Goal: Find specific page/section: Find specific page/section

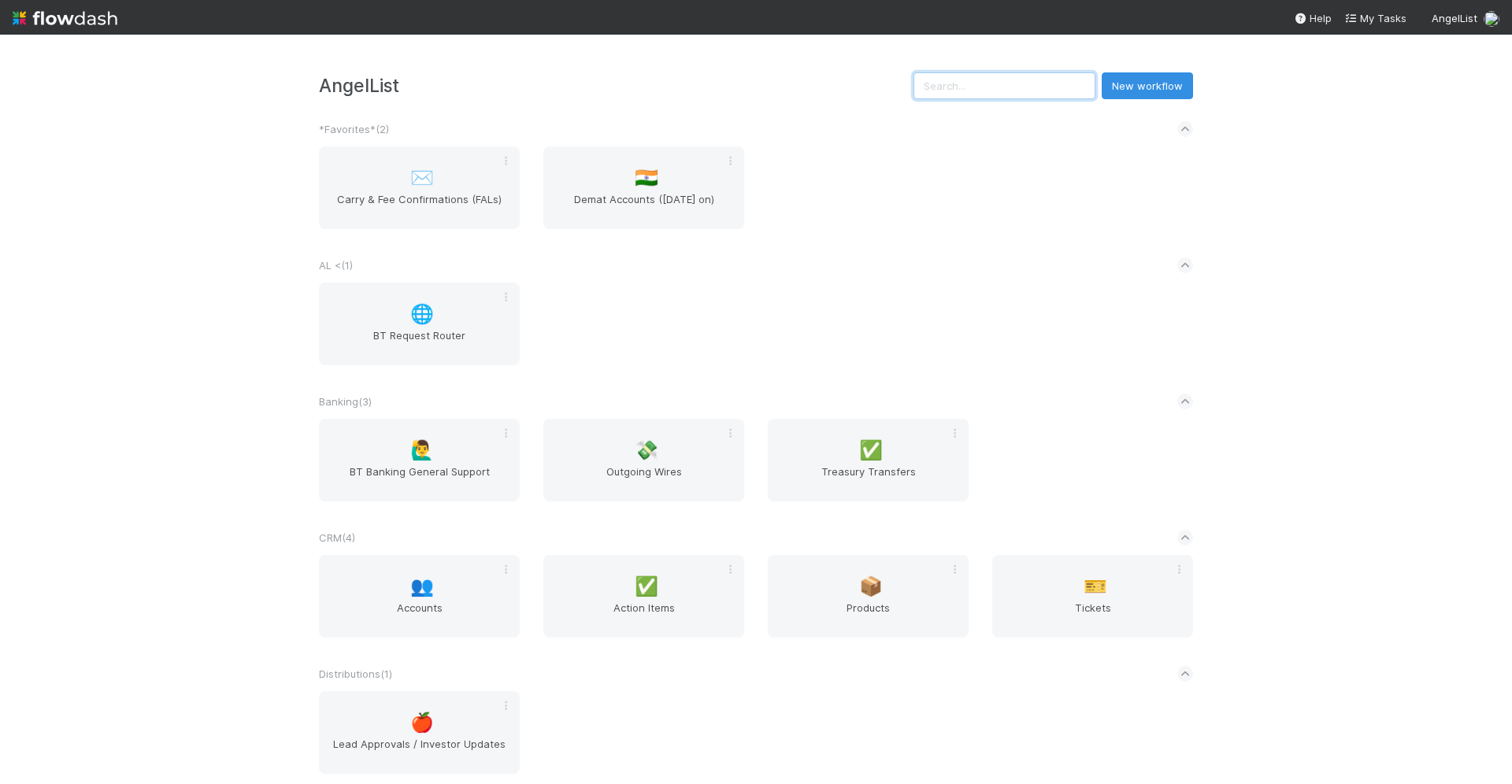
click at [997, 92] on input "text" at bounding box center [1004, 86] width 182 height 27
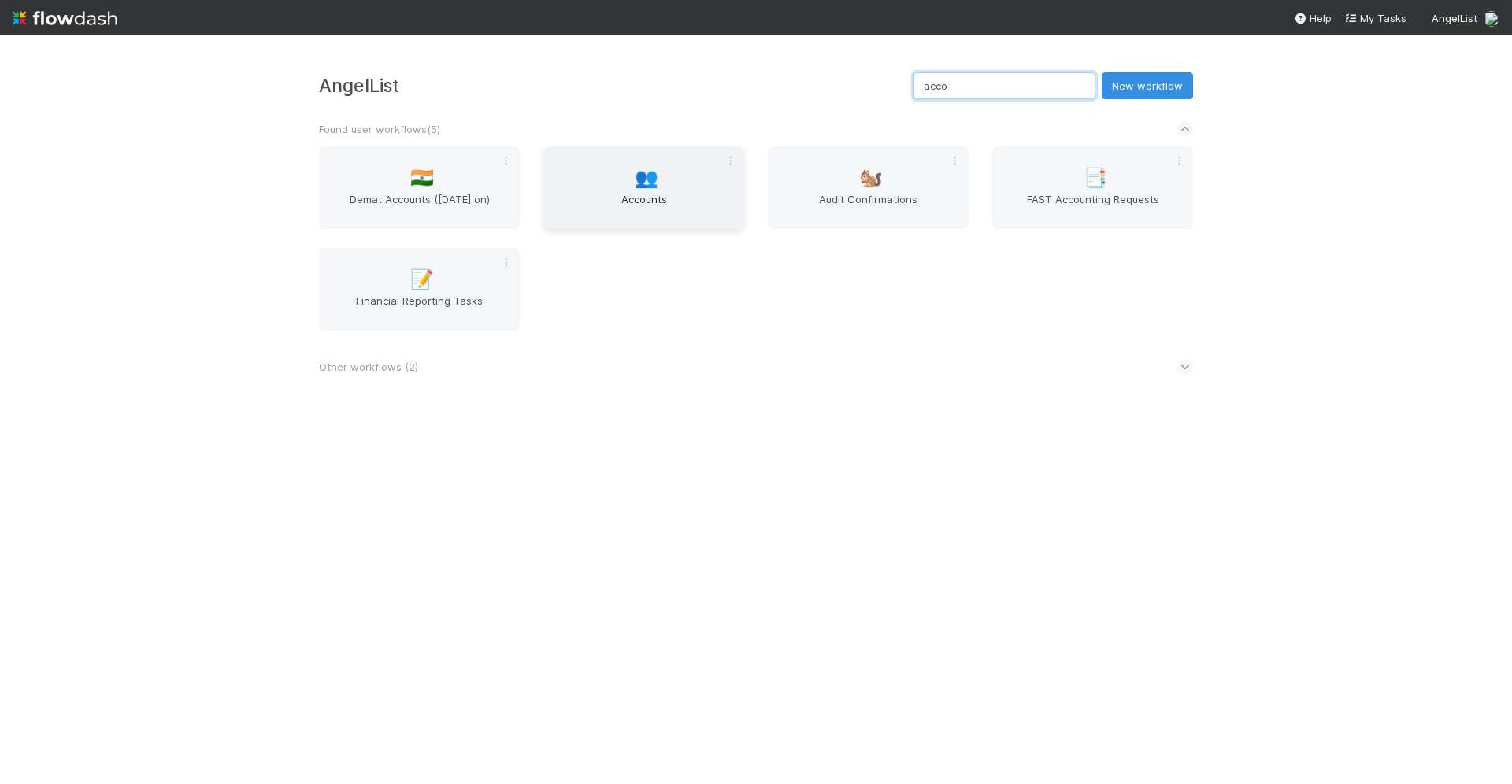
type input "acco"
click at [618, 190] on div "👥 Accounts" at bounding box center [643, 187] width 201 height 82
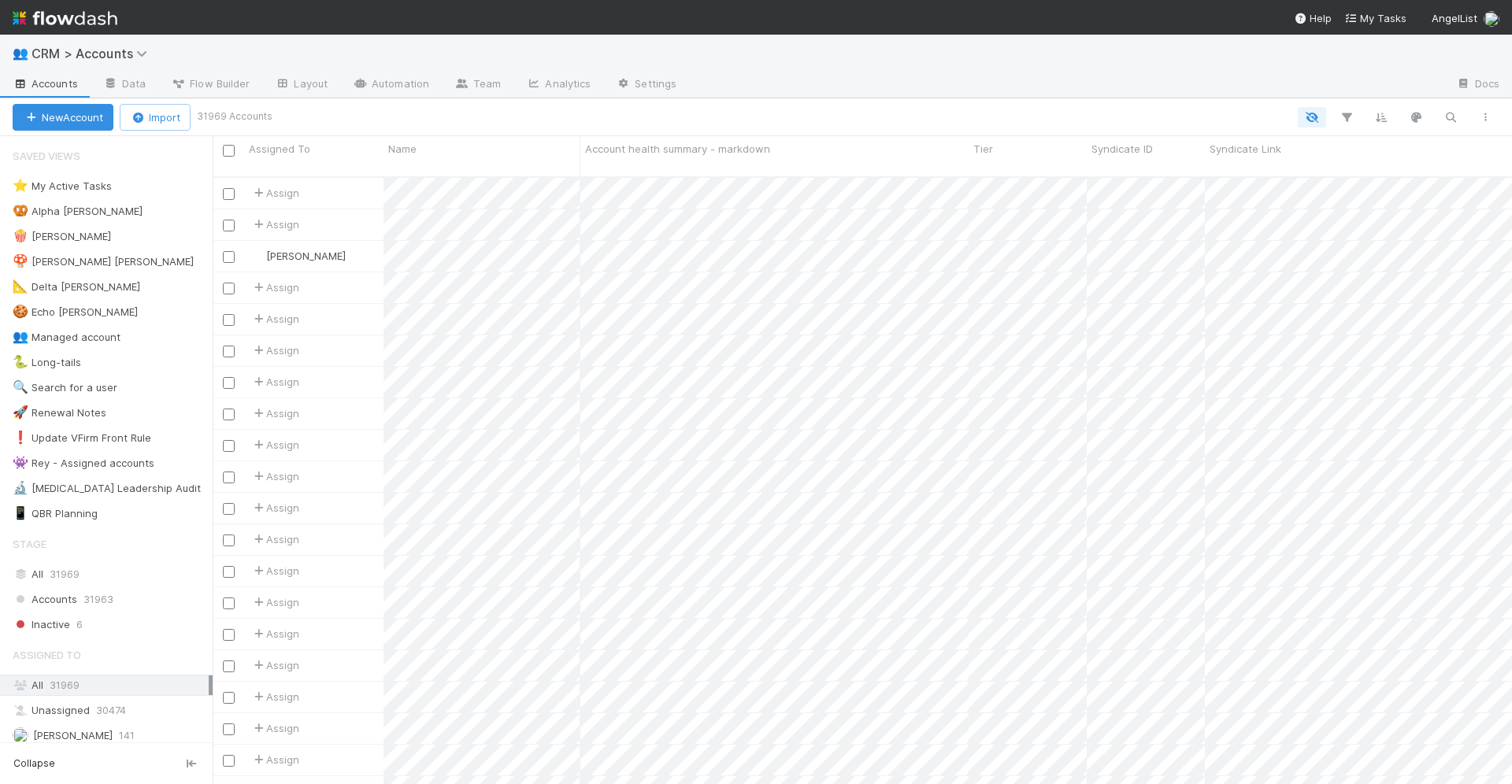
scroll to position [621, 1299]
click at [1448, 112] on icon "button" at bounding box center [1450, 117] width 16 height 14
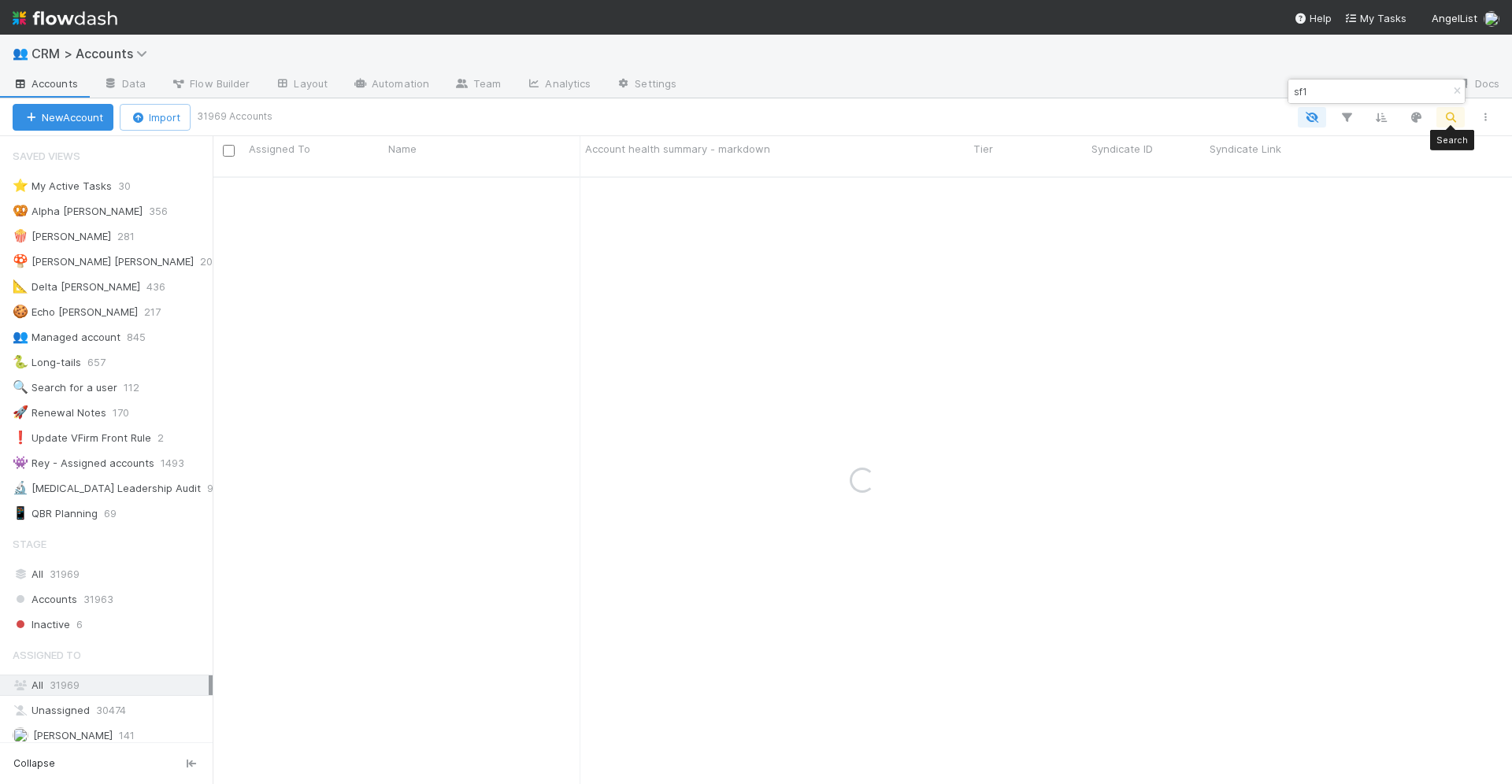
type input "sf1"
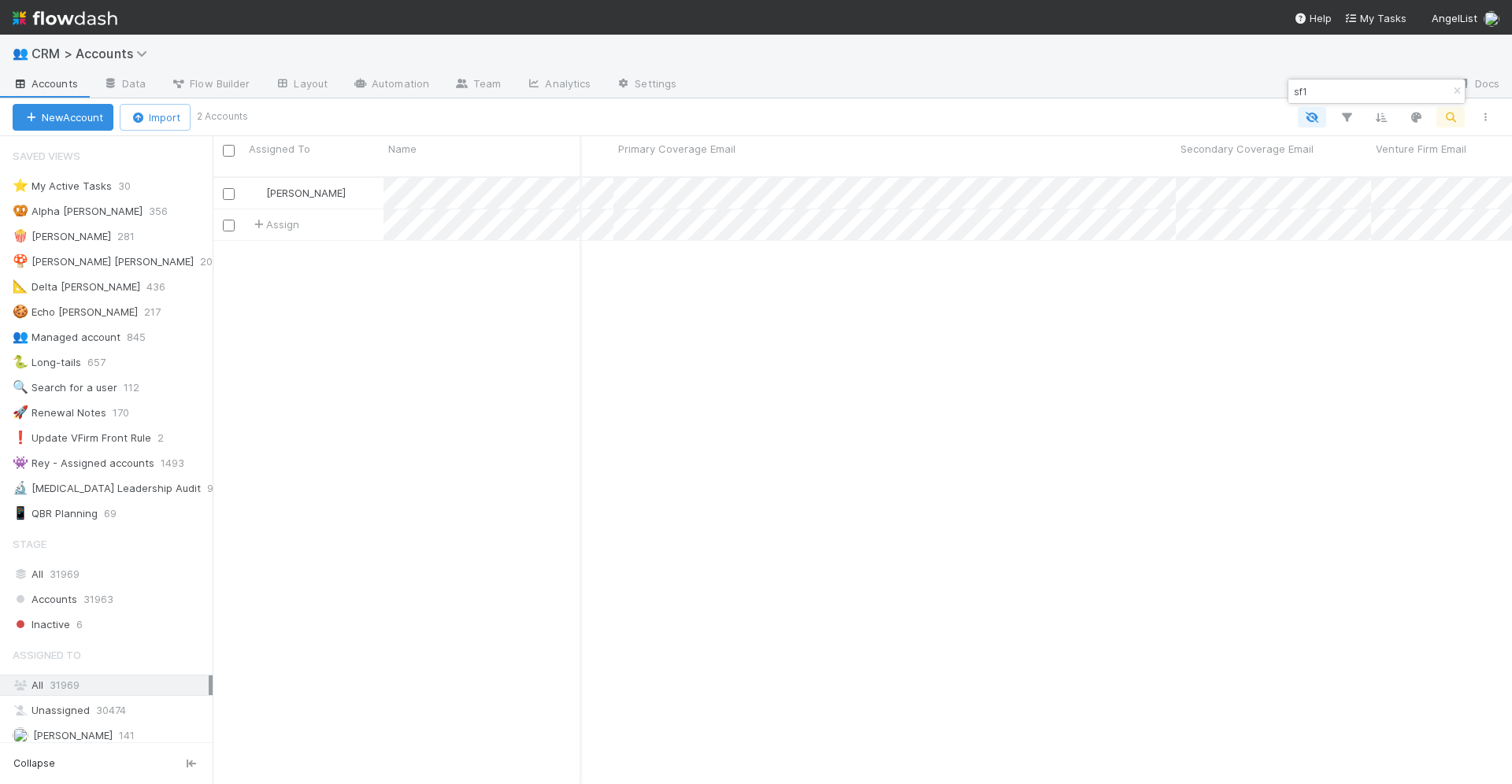
scroll to position [0, 0]
click at [1274, 779] on div "Durga Arjun 37 0 3 0 0 1 1 0 2 0 0 4 1 1 0 1 5 0 0 Assign 1 0 0 0 0 0 0 0 0 0 0…" at bounding box center [862, 488] width 1299 height 621
